Goal: Navigation & Orientation: Find specific page/section

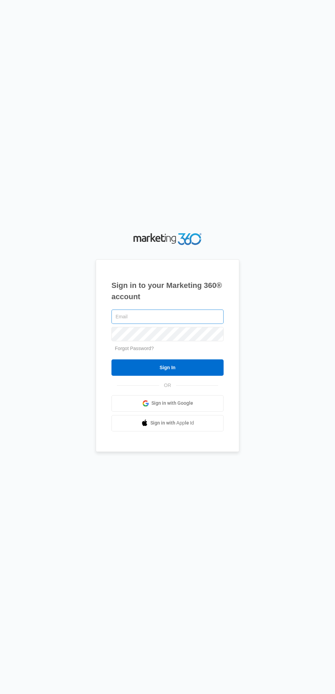
click at [182, 324] on input "text" at bounding box center [167, 317] width 112 height 14
type input "ahunter8817@gmail.com"
click at [111, 359] on input "Sign In" at bounding box center [167, 367] width 112 height 16
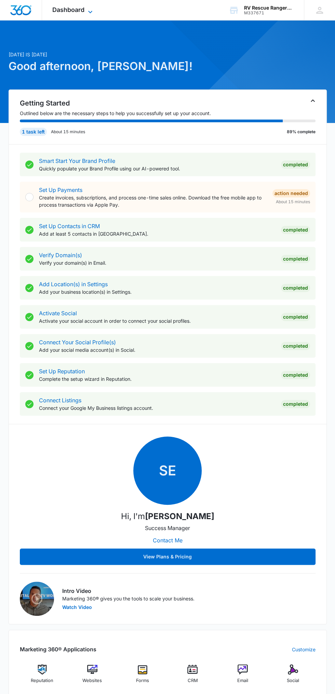
click at [90, 10] on icon at bounding box center [90, 12] width 8 height 8
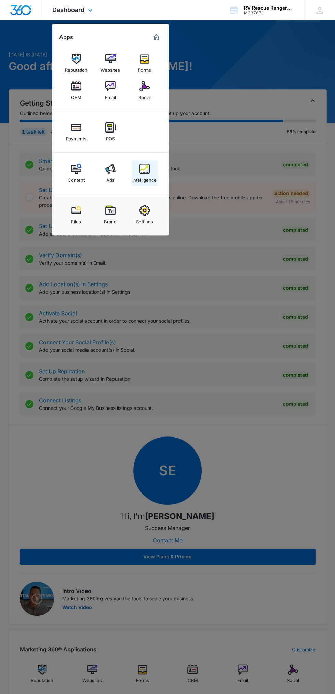
click at [150, 170] on link "Intelligence" at bounding box center [145, 173] width 26 height 26
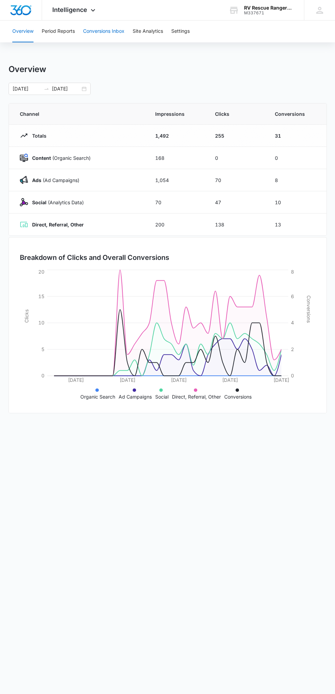
click at [98, 40] on button "Conversions Inbox" at bounding box center [103, 32] width 41 height 22
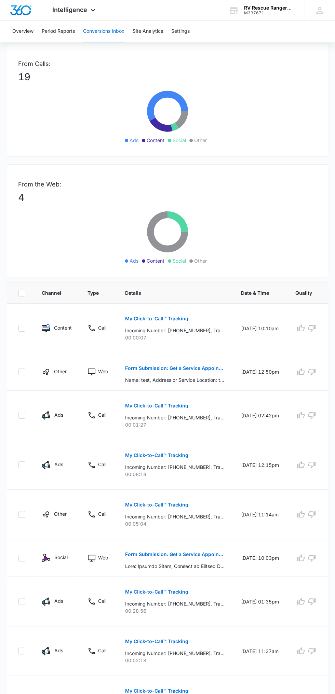
scroll to position [206, 0]
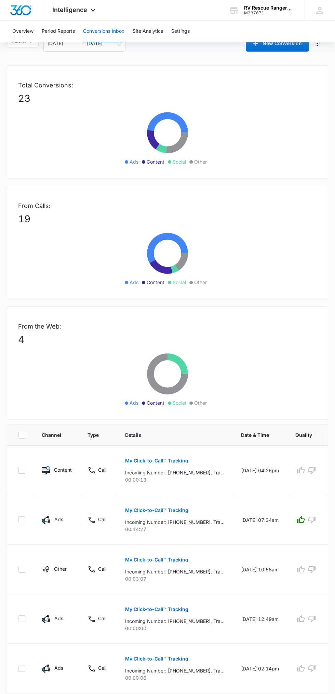
scroll to position [0, 0]
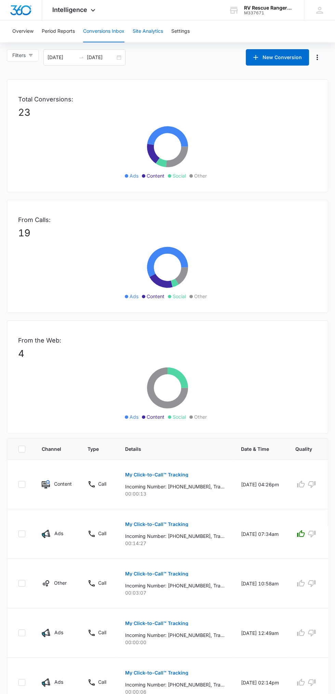
click at [155, 31] on button "Site Analytics" at bounding box center [148, 32] width 30 height 22
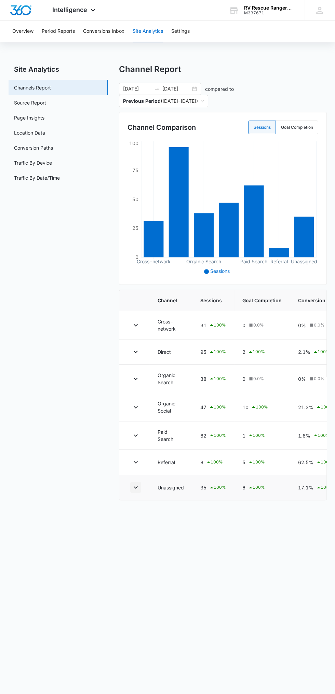
click at [135, 487] on icon "button" at bounding box center [136, 487] width 8 height 8
click at [46, 100] on link "Source Report" at bounding box center [30, 102] width 32 height 7
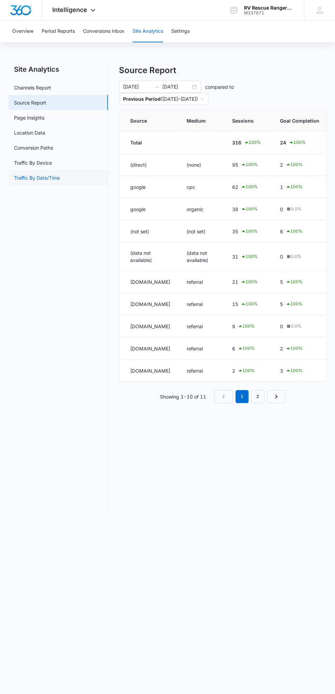
click at [43, 180] on link "Traffic By Date/Time" at bounding box center [37, 177] width 46 height 7
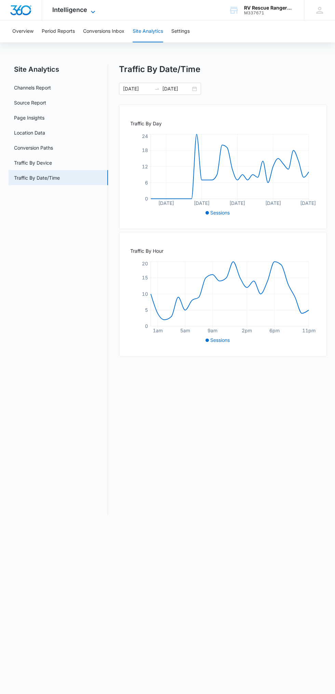
click at [92, 10] on icon at bounding box center [93, 12] width 8 height 8
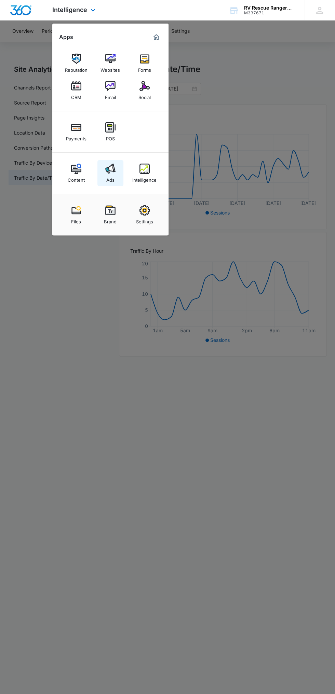
click at [111, 176] on div "Ads" at bounding box center [110, 178] width 8 height 9
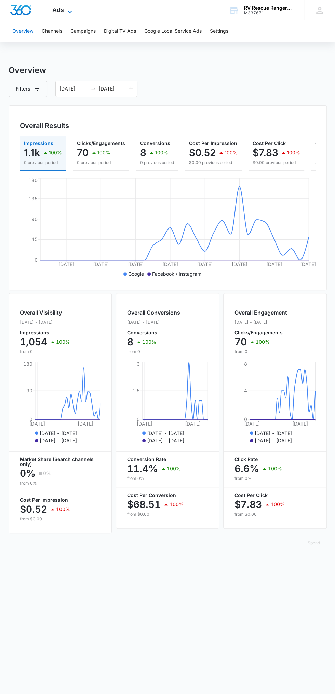
click at [69, 10] on icon at bounding box center [70, 12] width 8 height 8
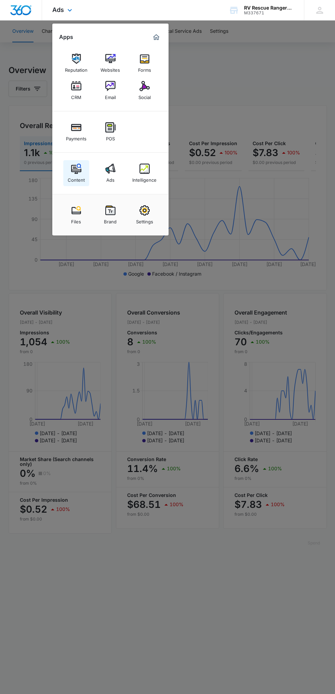
click at [71, 168] on img at bounding box center [76, 169] width 10 height 10
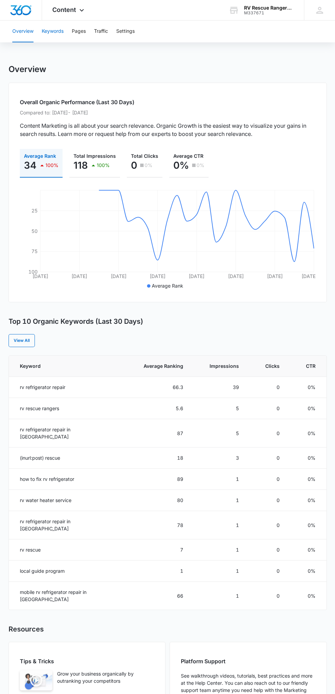
click at [58, 33] on button "Keywords" at bounding box center [53, 32] width 22 height 22
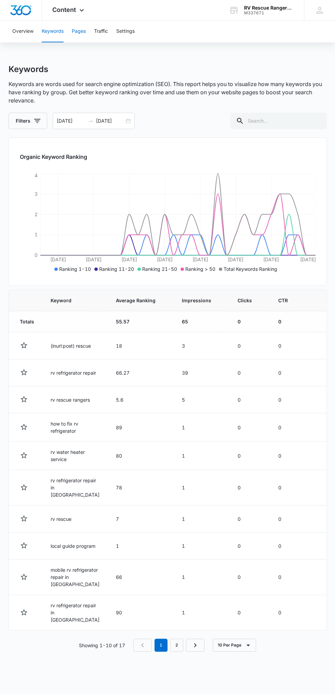
click at [82, 34] on button "Pages" at bounding box center [79, 32] width 14 height 22
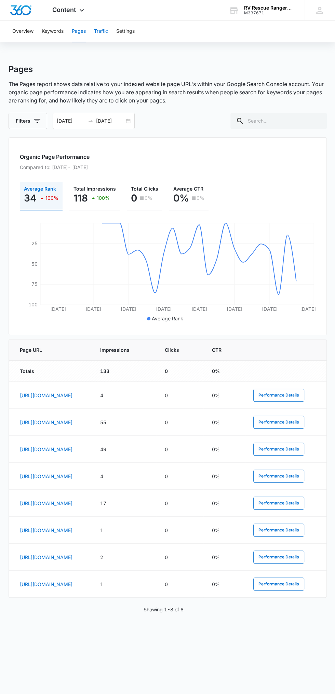
click at [105, 31] on button "Traffic" at bounding box center [101, 32] width 14 height 22
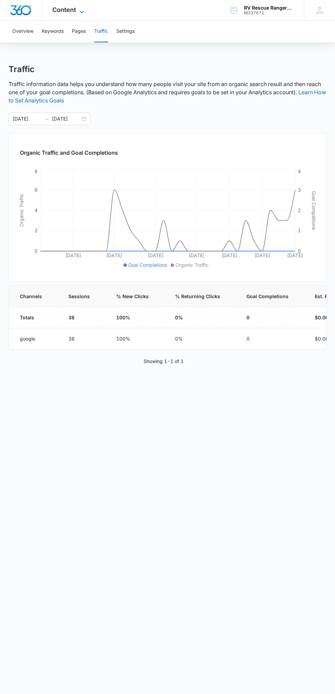
click at [73, 12] on span "Content" at bounding box center [64, 9] width 24 height 7
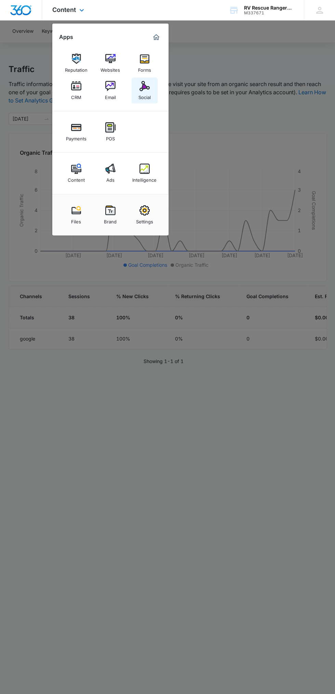
click at [150, 94] on div "Social" at bounding box center [144, 95] width 12 height 9
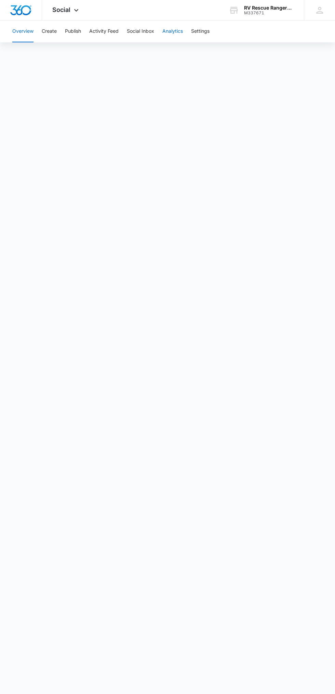
click at [174, 31] on button "Analytics" at bounding box center [172, 32] width 21 height 22
click at [158, 52] on button "Content Tag" at bounding box center [158, 52] width 28 height 19
click at [197, 52] on button "Ad Analytics" at bounding box center [193, 52] width 28 height 19
click at [231, 51] on button "Reports" at bounding box center [224, 52] width 17 height 19
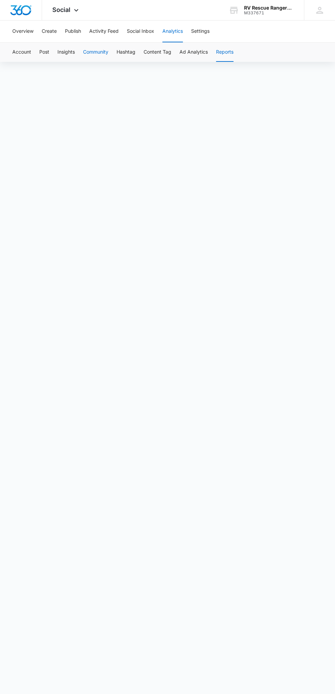
click at [96, 43] on button "Community" at bounding box center [95, 52] width 25 height 19
click at [122, 53] on button "Hashtag" at bounding box center [126, 52] width 19 height 19
click at [25, 31] on button "Overview" at bounding box center [22, 32] width 21 height 22
